Goal: Task Accomplishment & Management: Manage account settings

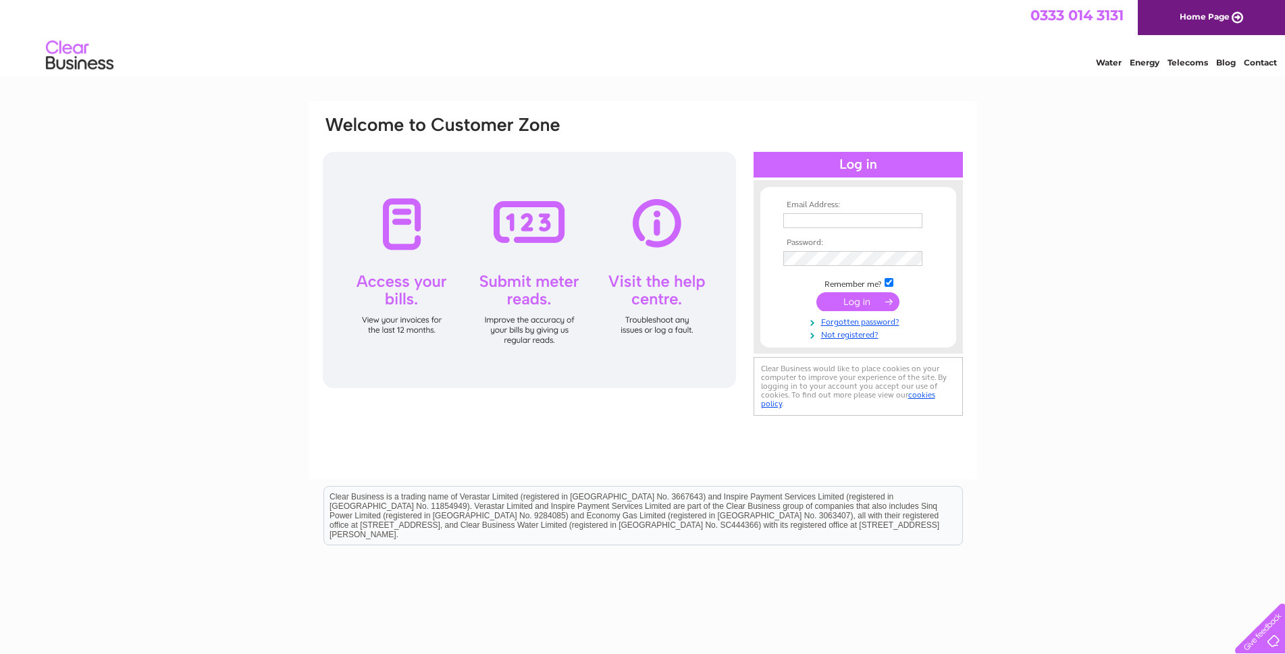
click at [801, 222] on input "text" at bounding box center [852, 220] width 139 height 15
type input "accounts@printcentres.com"
click at [817, 294] on input "submit" at bounding box center [858, 303] width 83 height 19
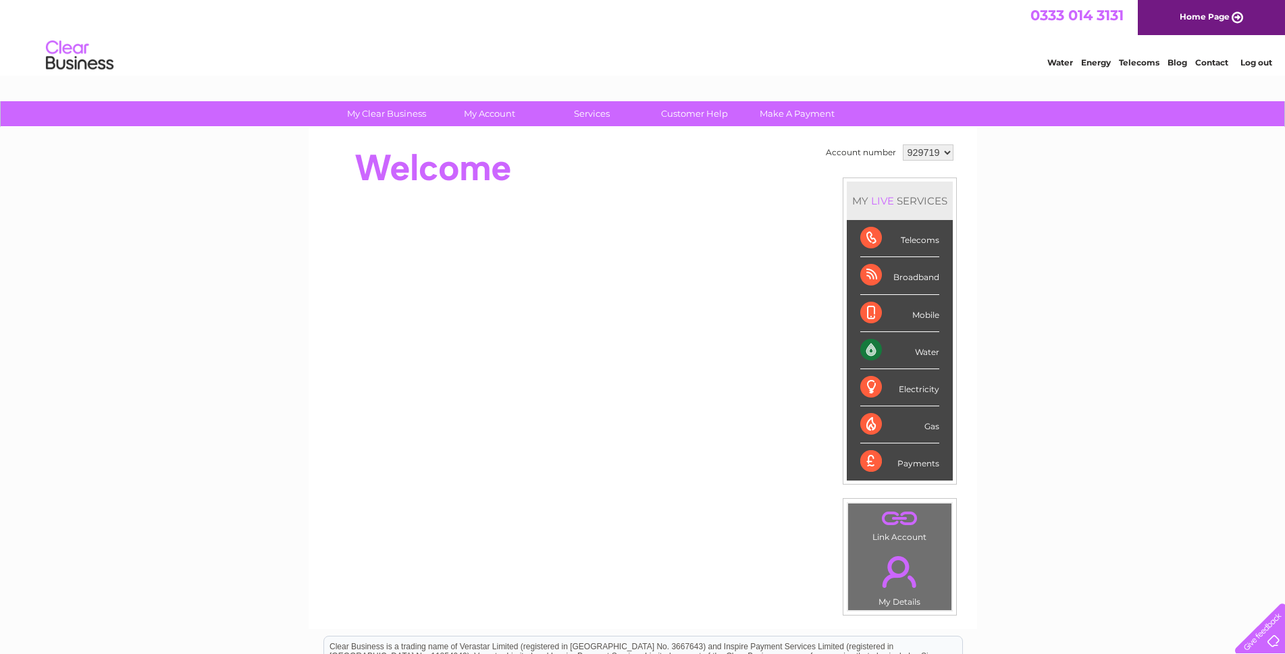
click at [876, 353] on div "Water" at bounding box center [899, 350] width 79 height 37
click at [923, 351] on div "Water" at bounding box center [899, 350] width 79 height 37
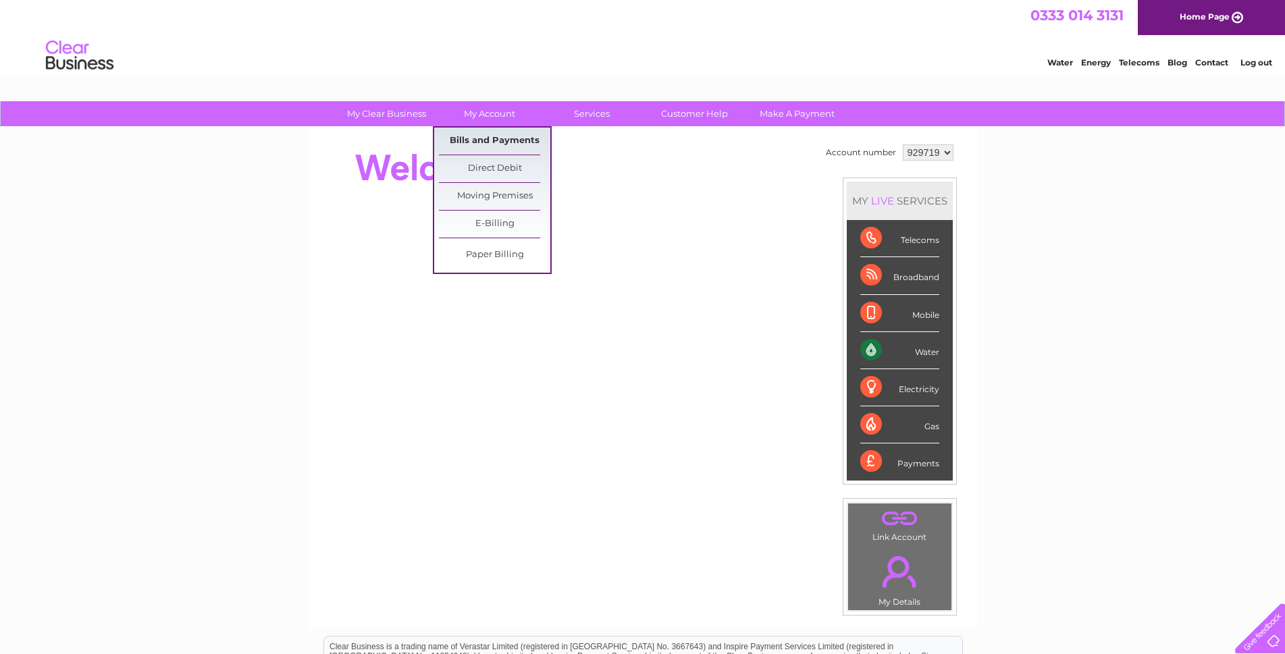
click at [494, 142] on link "Bills and Payments" at bounding box center [494, 141] width 111 height 27
click at [490, 143] on link "Bills and Payments" at bounding box center [494, 141] width 111 height 27
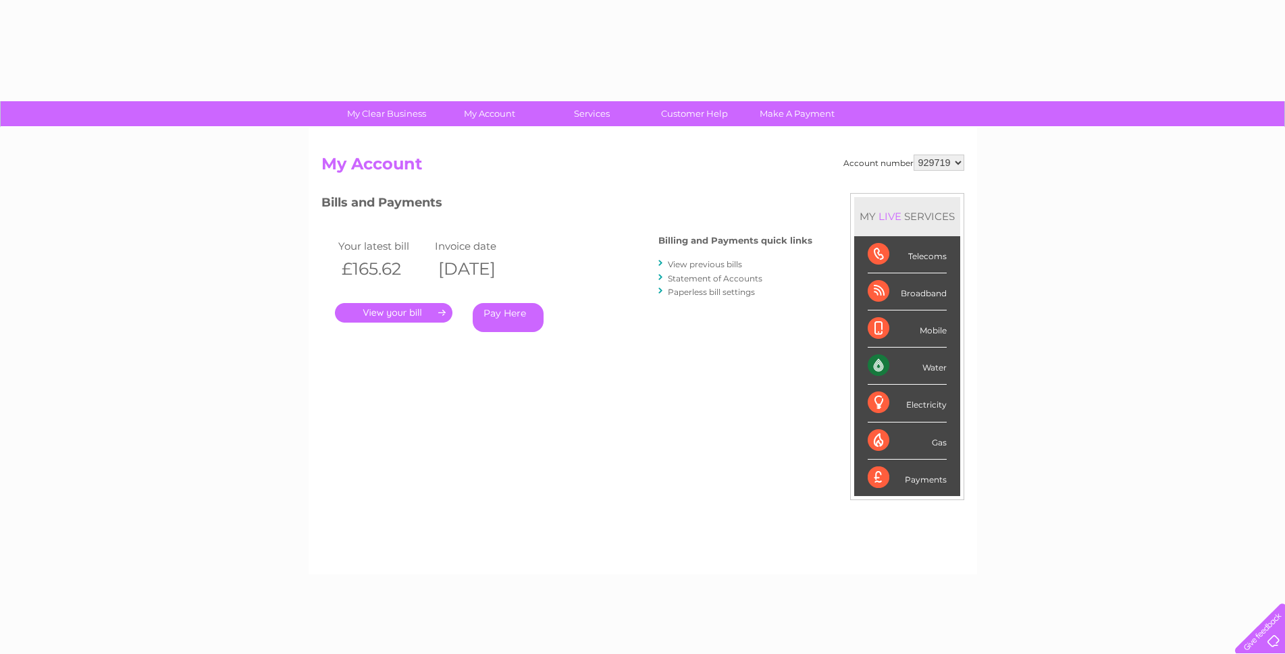
click at [387, 310] on link "." at bounding box center [394, 313] width 118 height 20
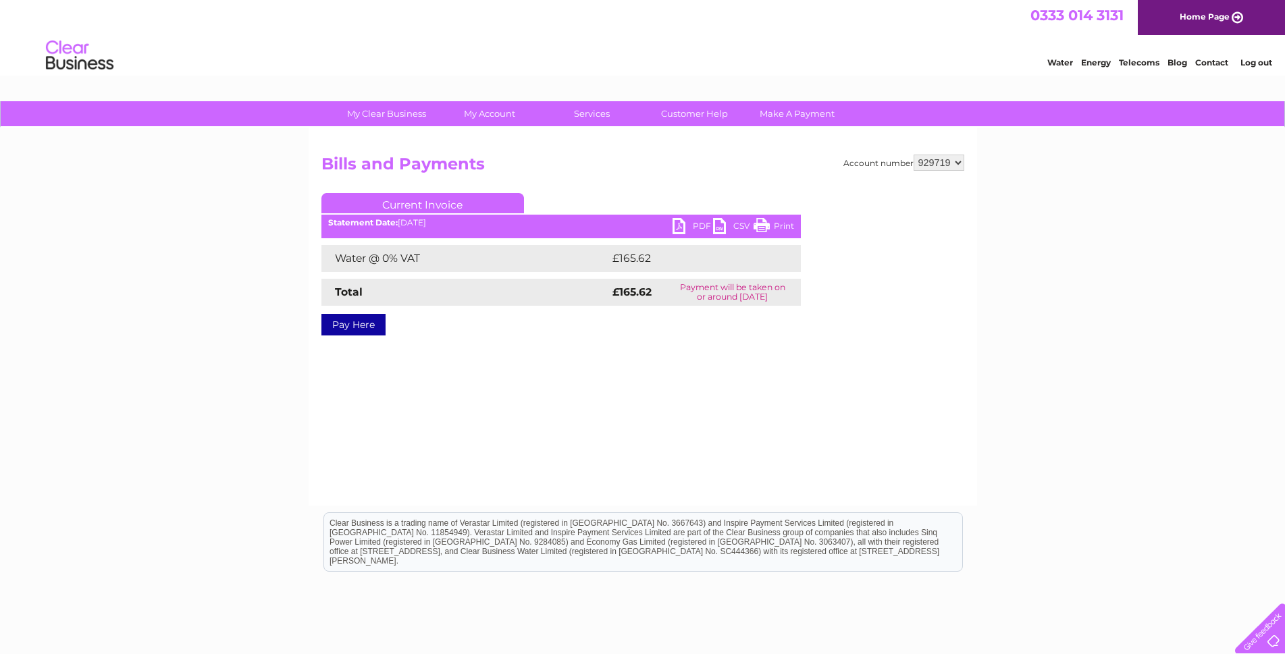
click at [694, 224] on link "PDF" at bounding box center [693, 228] width 41 height 20
click at [1258, 58] on link "Log out" at bounding box center [1257, 62] width 32 height 10
